Goal: Information Seeking & Learning: Learn about a topic

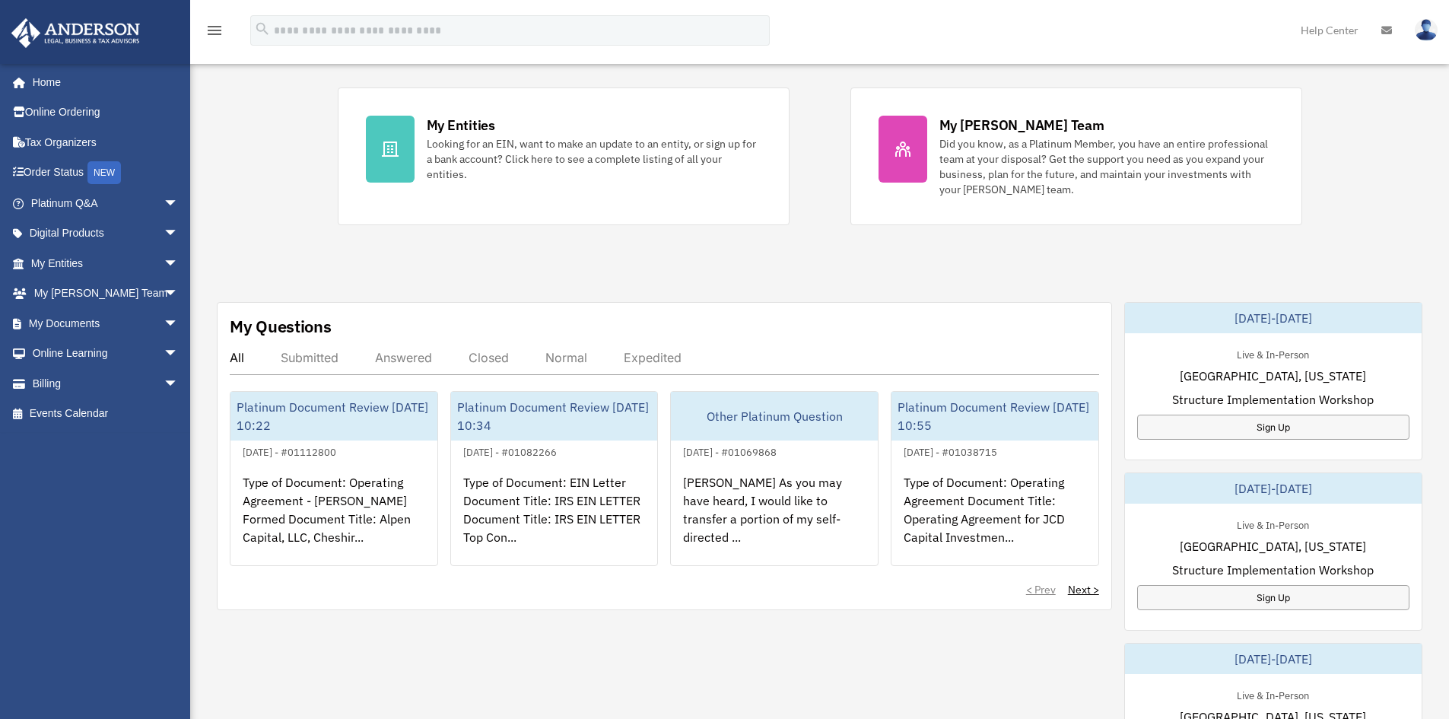
scroll to position [304, 0]
click at [260, 245] on div "Exciting News: Introducing Order Status Tracking! Based on your feedback, we're…" at bounding box center [819, 488] width 1281 height 1381
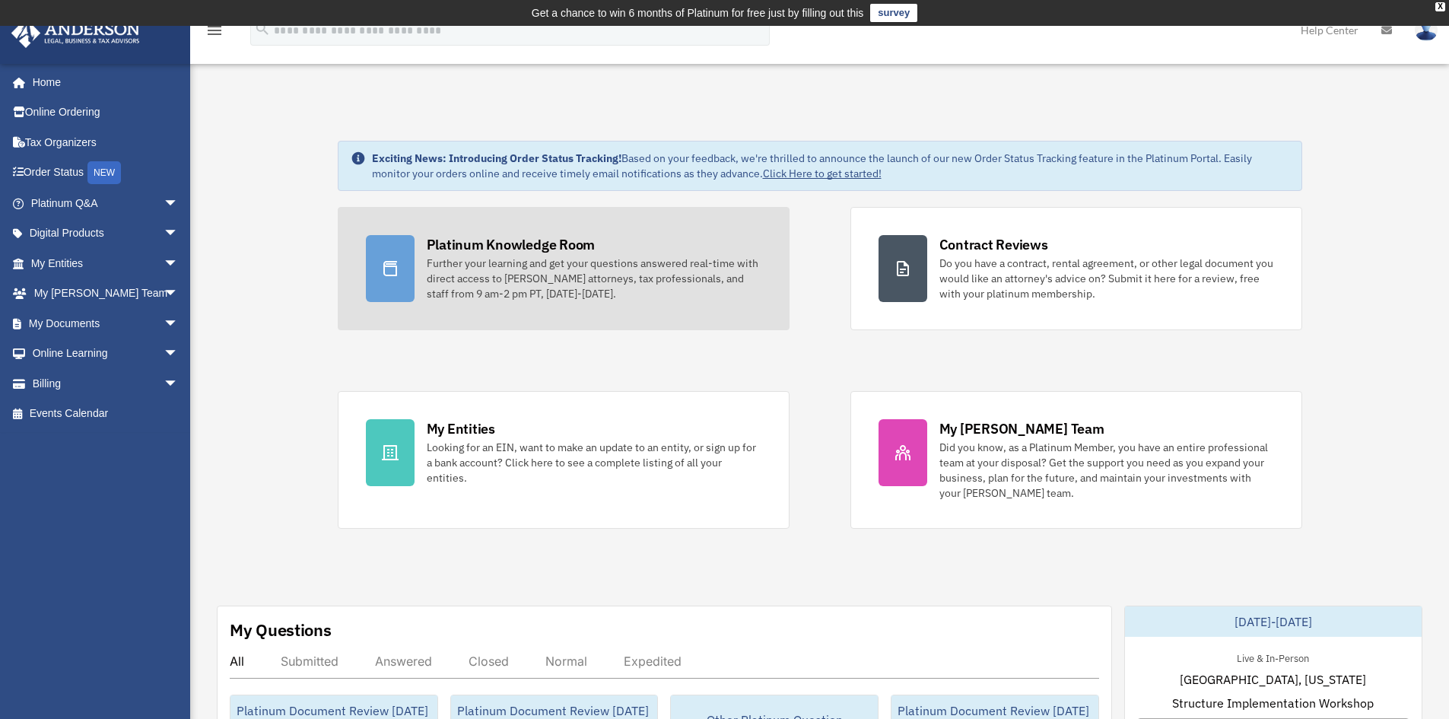
click at [517, 267] on div "Further your learning and get your questions answered real-time with direct acc…" at bounding box center [594, 279] width 335 height 46
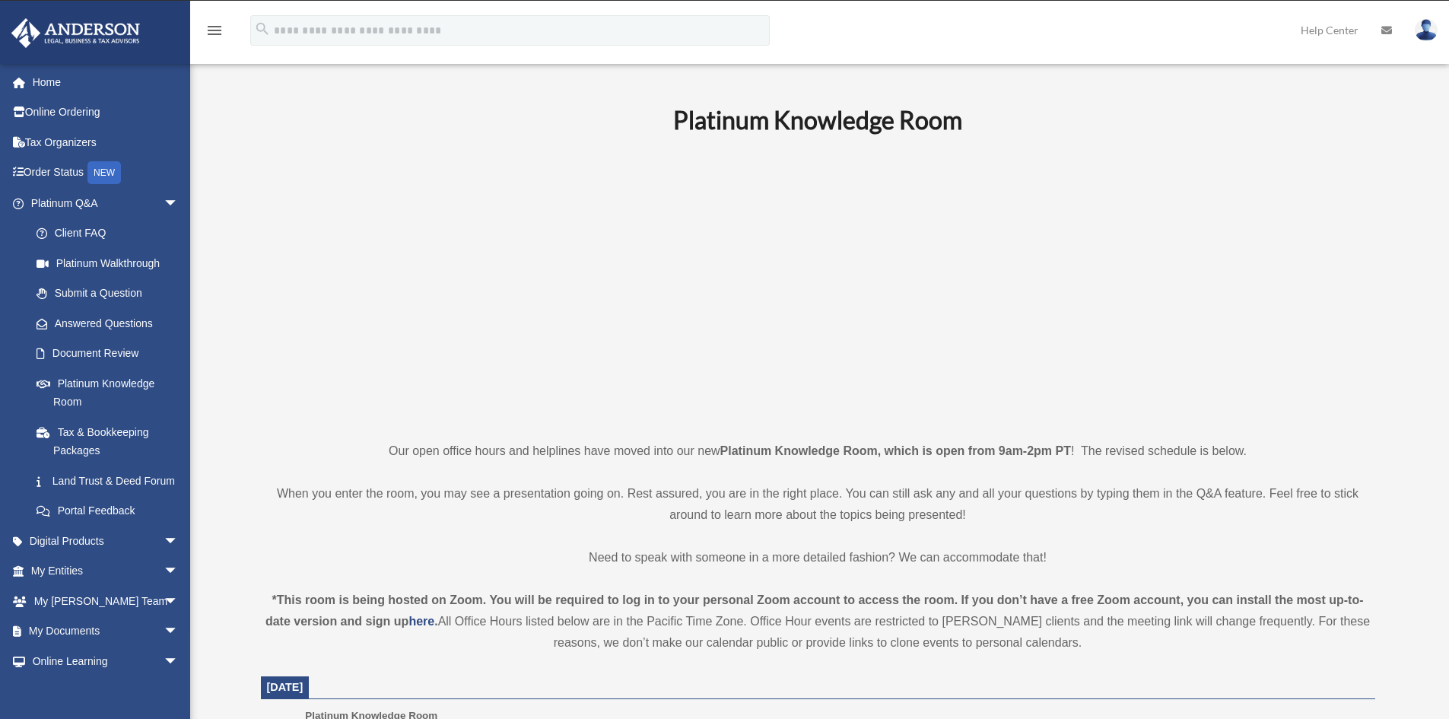
click at [265, 324] on p at bounding box center [818, 287] width 1114 height 264
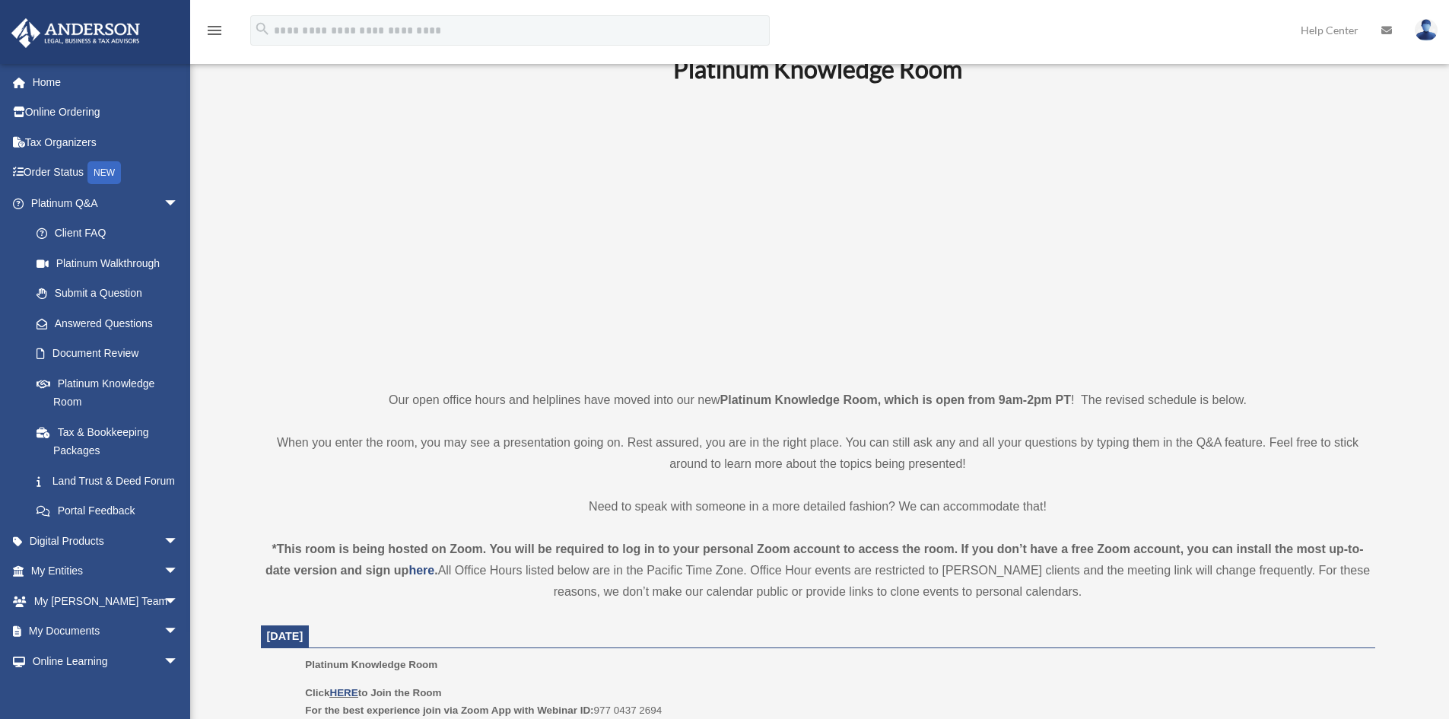
scroll to position [152, 0]
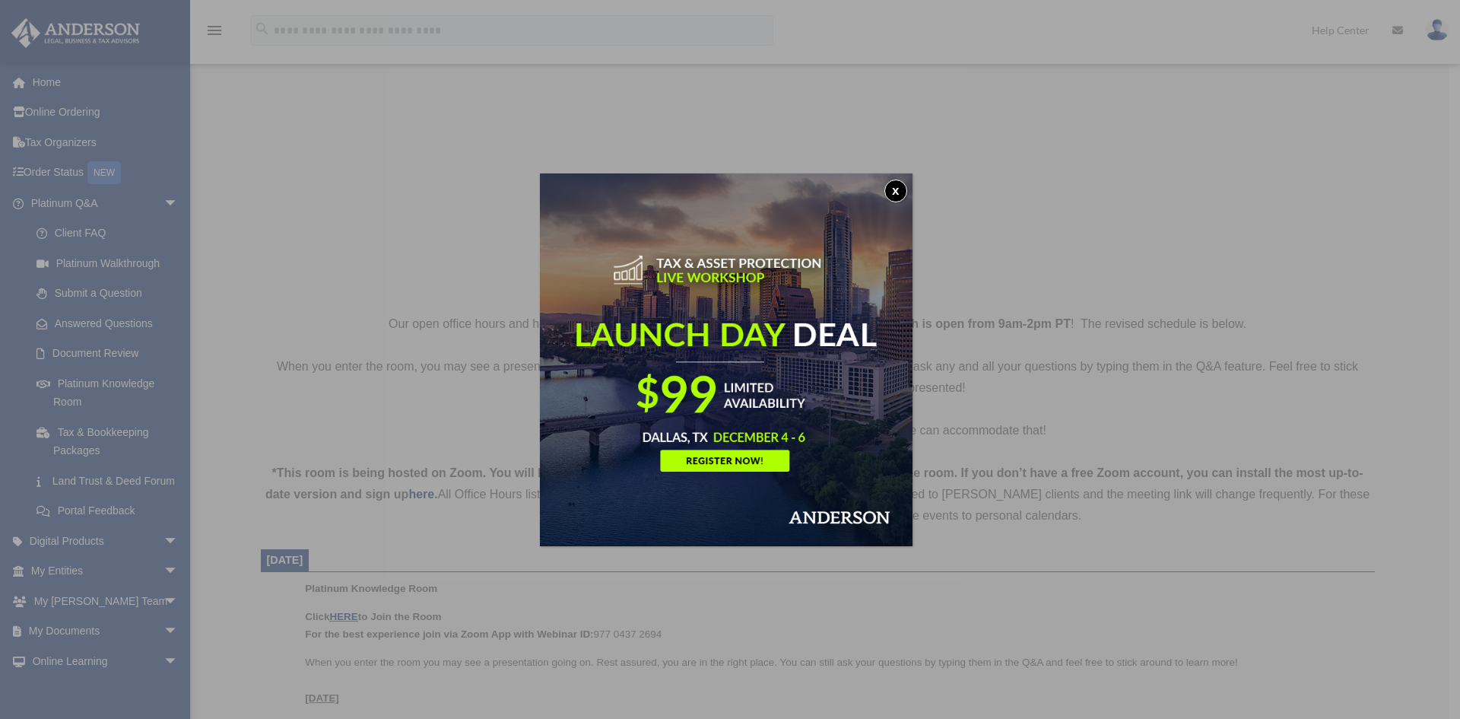
click at [893, 188] on button "x" at bounding box center [895, 190] width 23 height 23
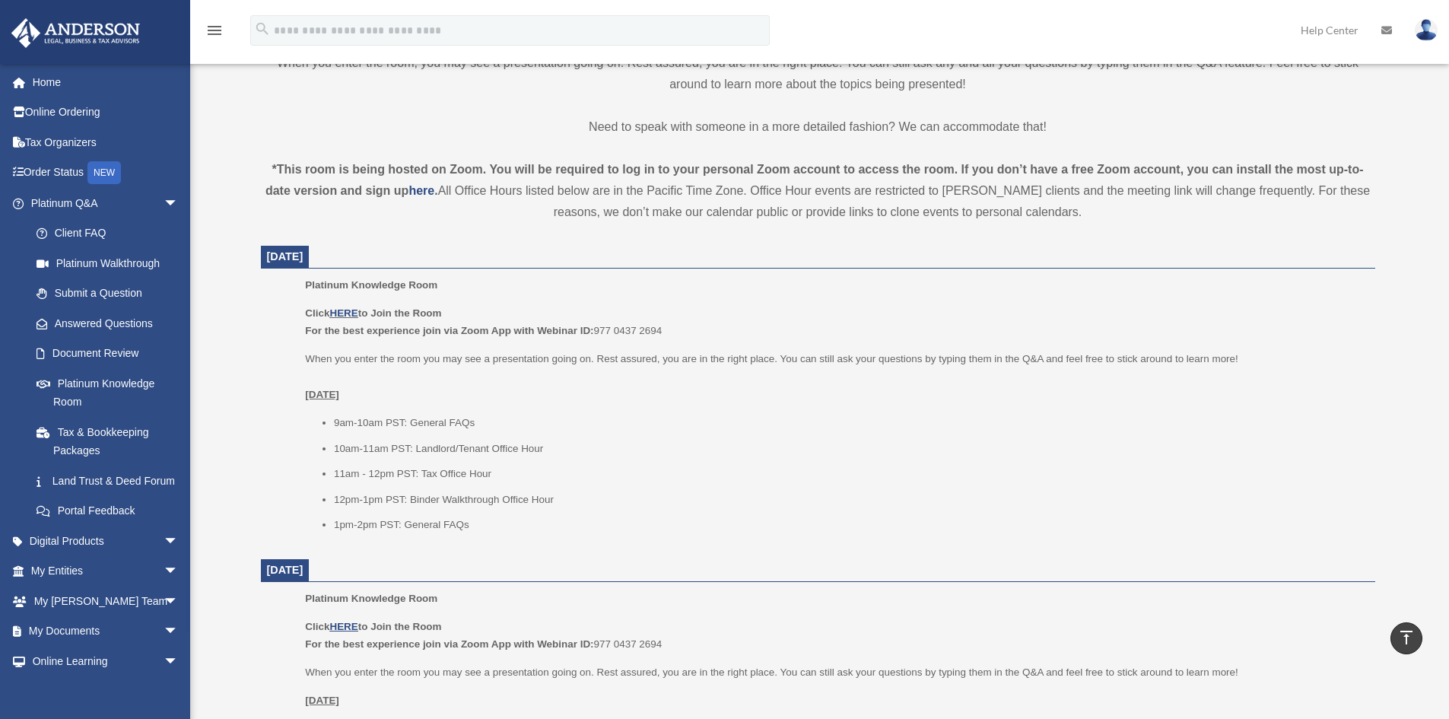
scroll to position [456, 0]
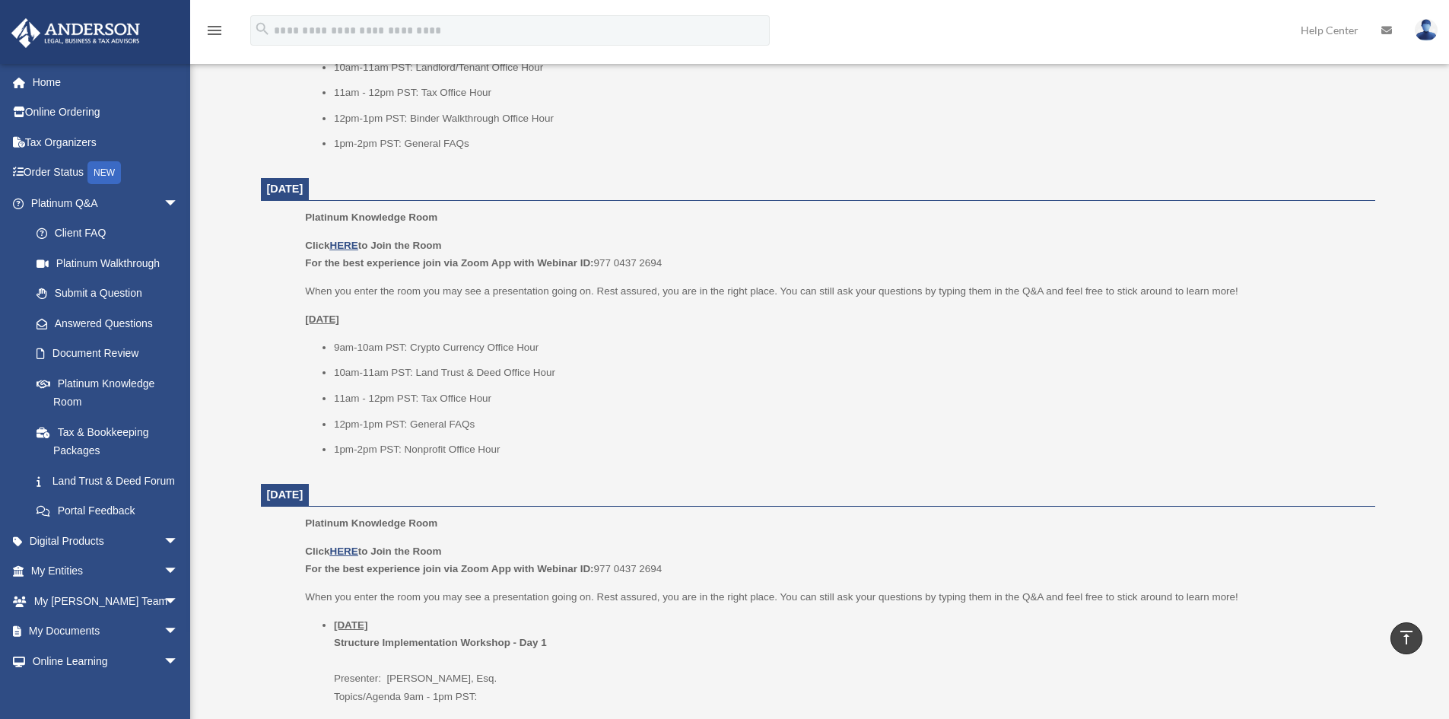
click at [252, 370] on div "Platinum Knowledge Room Our open office hours and helplines have moved into our…" at bounding box center [817, 380] width 1137 height 2176
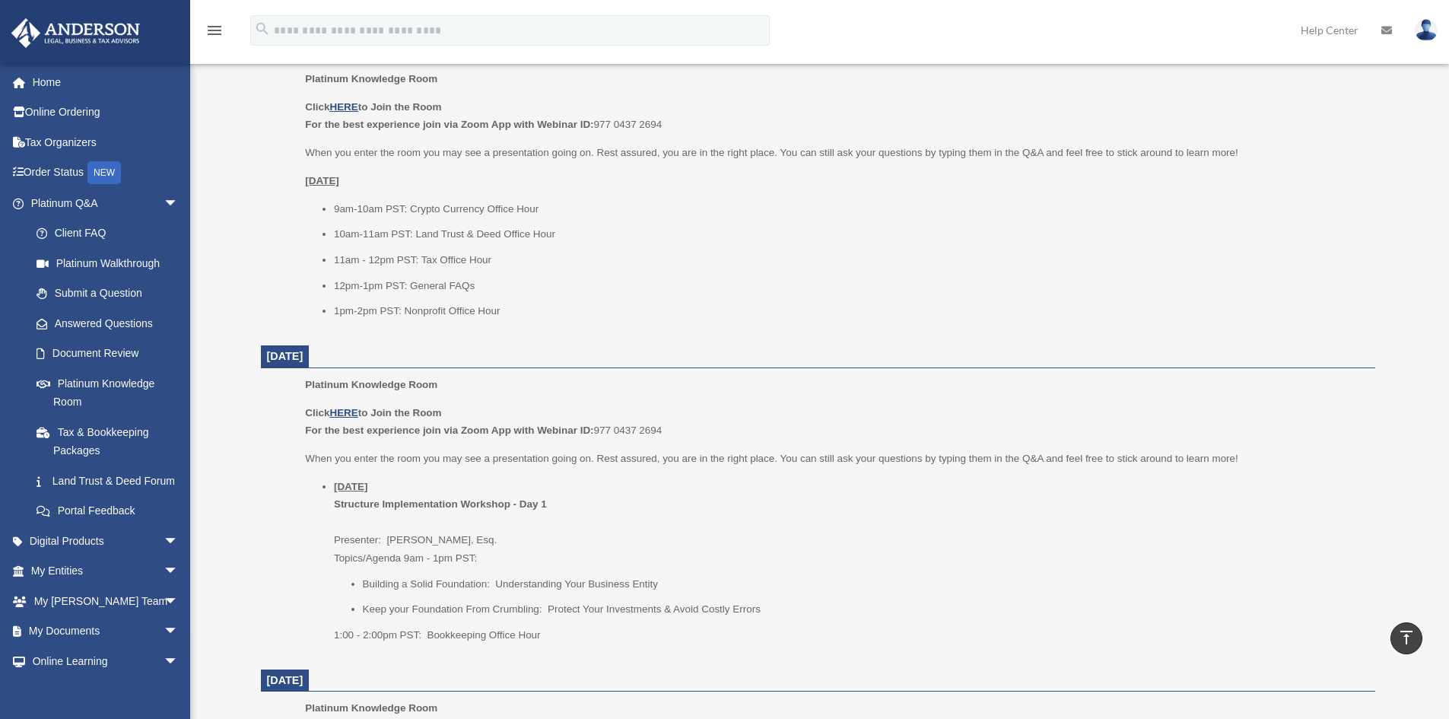
scroll to position [1141, 0]
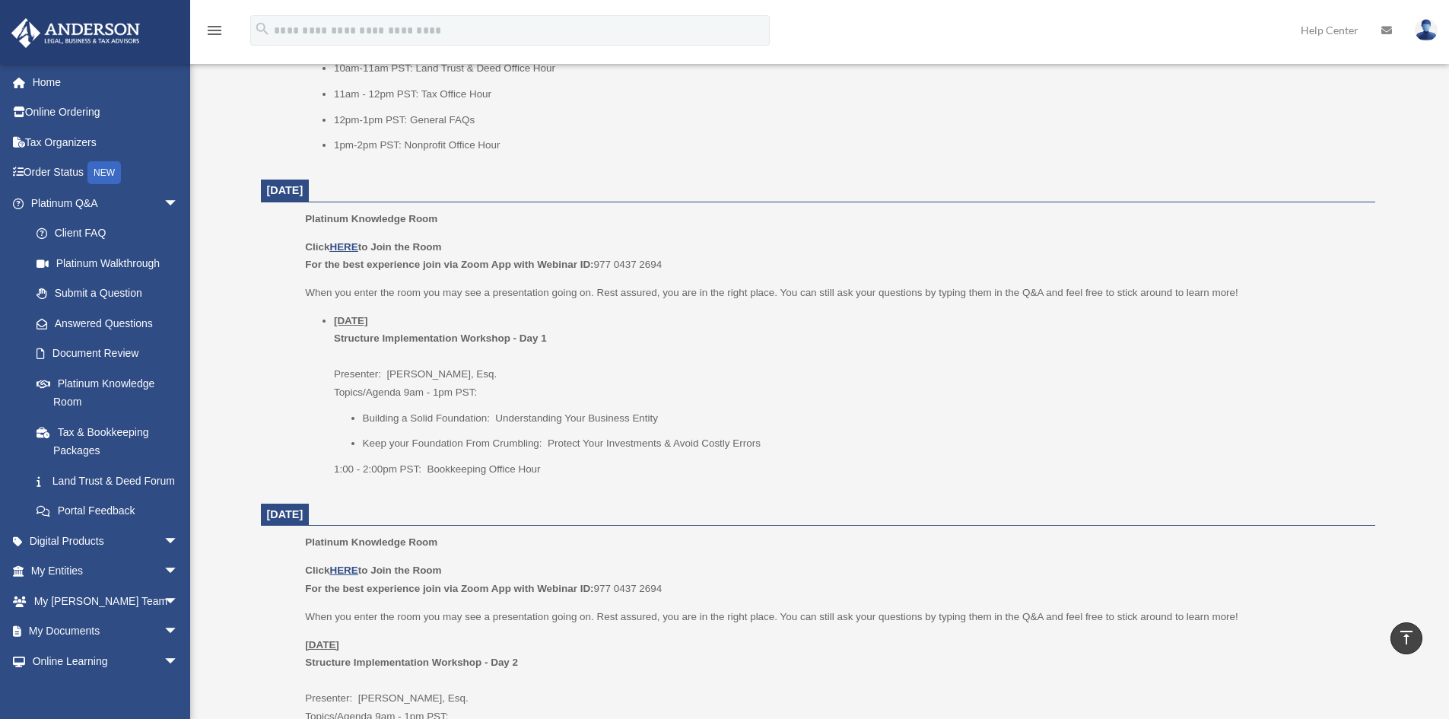
click at [246, 360] on div "Platinum Knowledge Room date_range Published on Last updated [DATE] [DATE] by […" at bounding box center [818, 76] width 1160 height 2212
click at [164, 203] on span "arrow_drop_down" at bounding box center [179, 203] width 30 height 31
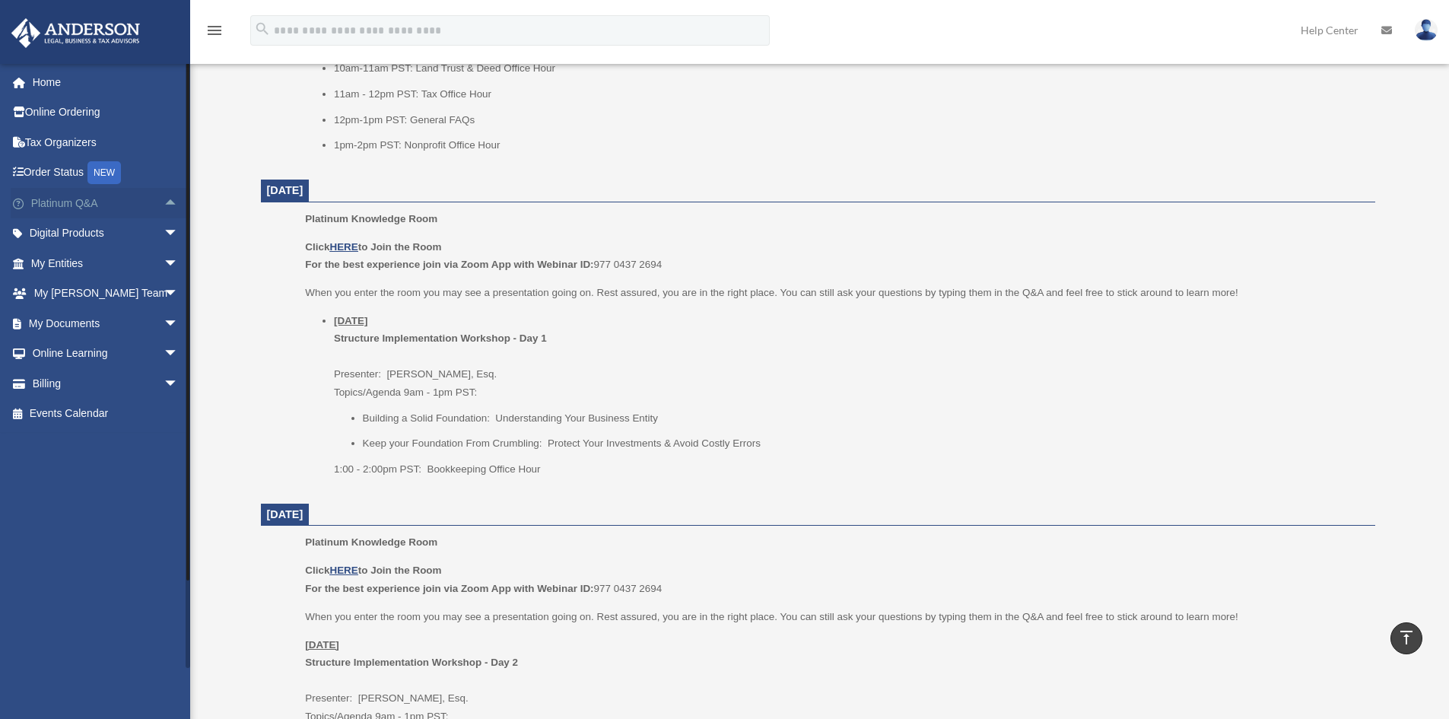
click at [164, 202] on span "arrow_drop_up" at bounding box center [179, 203] width 30 height 31
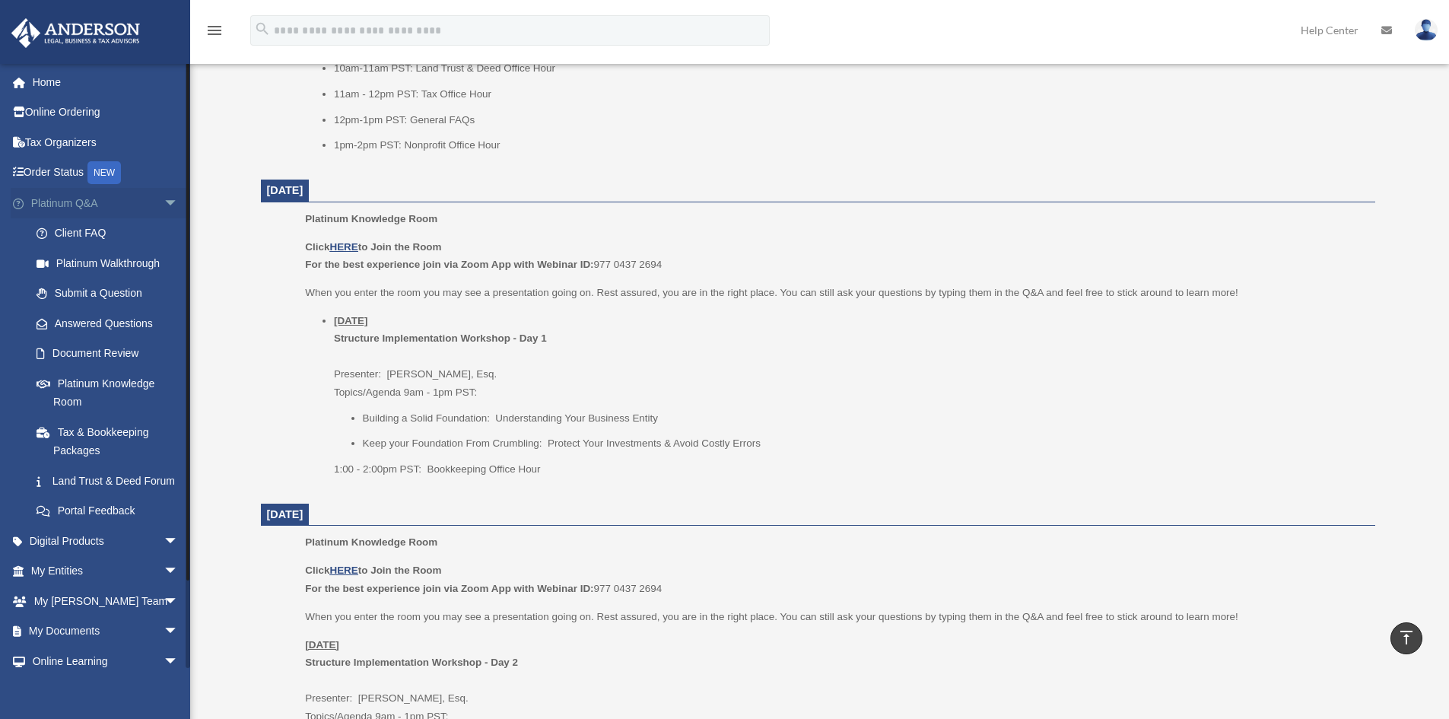
click at [164, 202] on span "arrow_drop_down" at bounding box center [179, 203] width 30 height 31
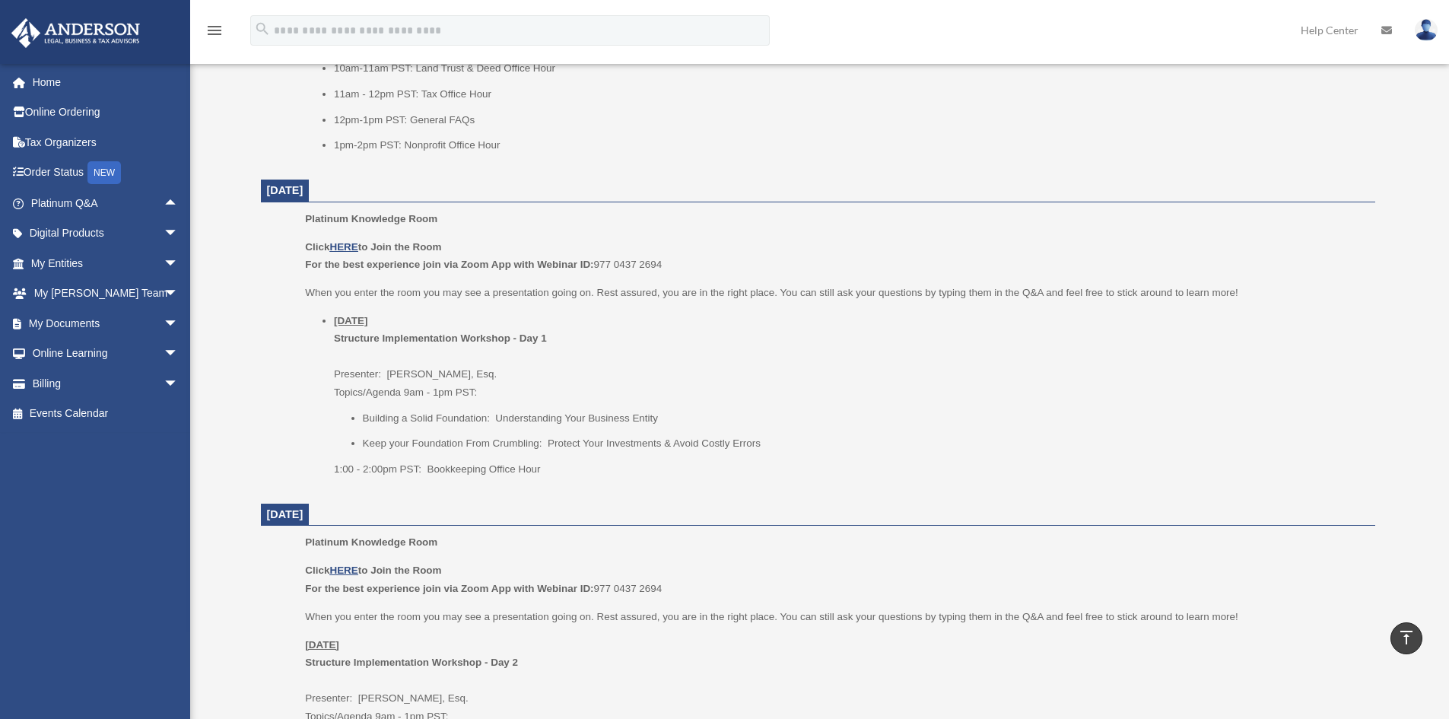
click at [305, 312] on ul "[DATE] Structure Implementation Workshop - Day 1 Presenter: [PERSON_NAME], Esq.…" at bounding box center [834, 395] width 1059 height 166
